Goal: Transaction & Acquisition: Download file/media

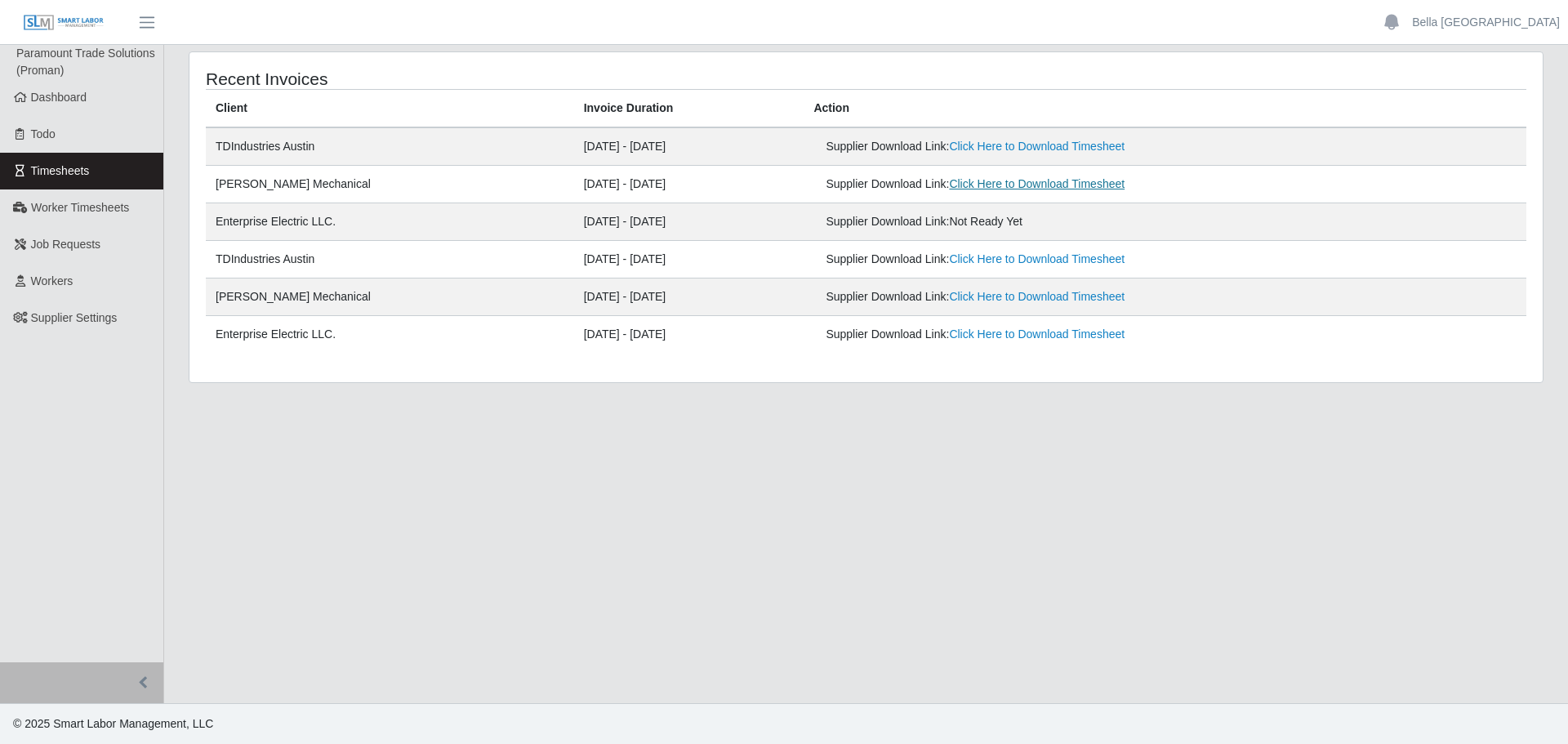
click at [1047, 188] on link "Click Here to Download Timesheet" at bounding box center [1037, 183] width 176 height 13
click at [991, 223] on link "Click Here to Download Timesheet" at bounding box center [1037, 221] width 176 height 13
click at [75, 20] on img at bounding box center [63, 22] width 82 height 18
click at [1525, 18] on link "Bella Poland" at bounding box center [1485, 22] width 148 height 17
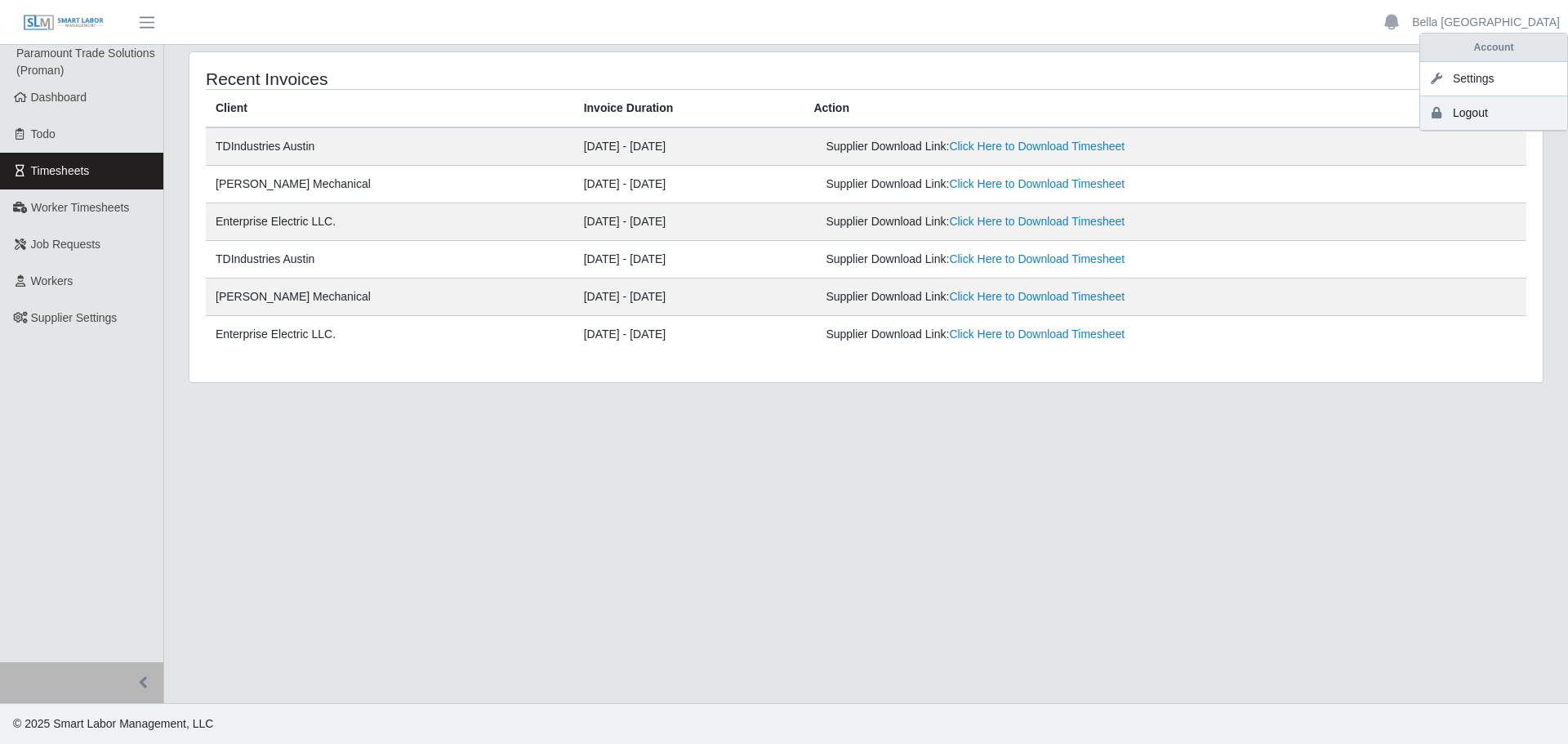
click at [1459, 112] on link "Logout" at bounding box center [1494, 113] width 147 height 34
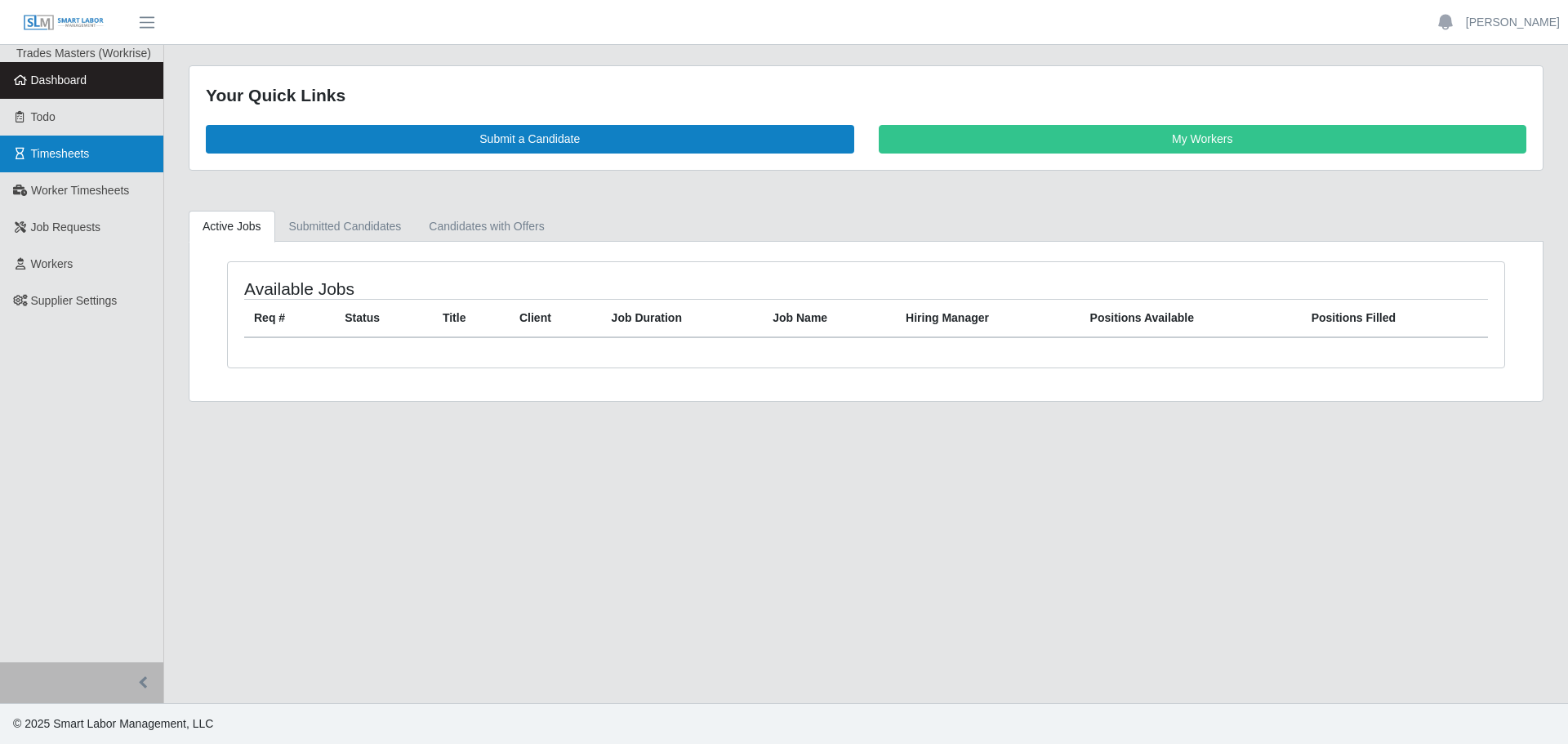
click at [67, 157] on span "Timesheets" at bounding box center [61, 153] width 59 height 13
